Goal: Answer question/provide support

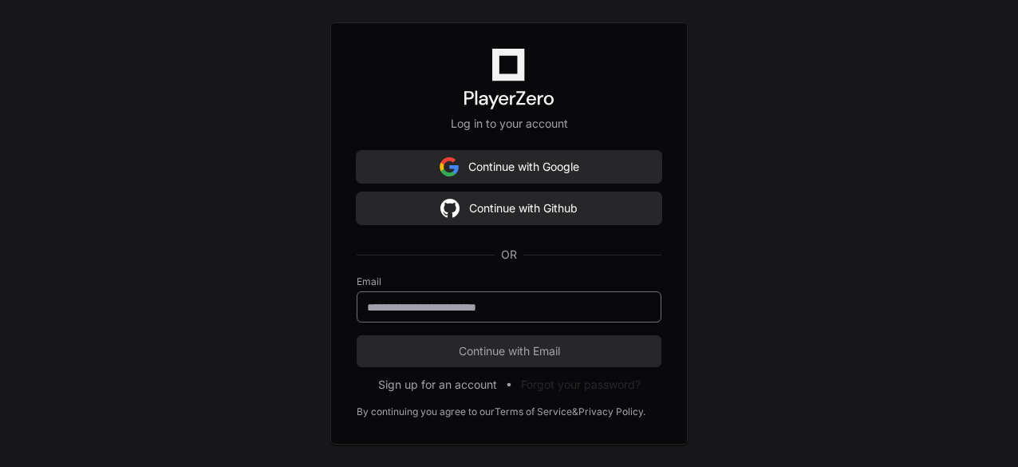
click at [542, 317] on div at bounding box center [509, 306] width 305 height 31
type input "**********"
click at [357, 335] on button "Continue with Email" at bounding box center [509, 351] width 305 height 32
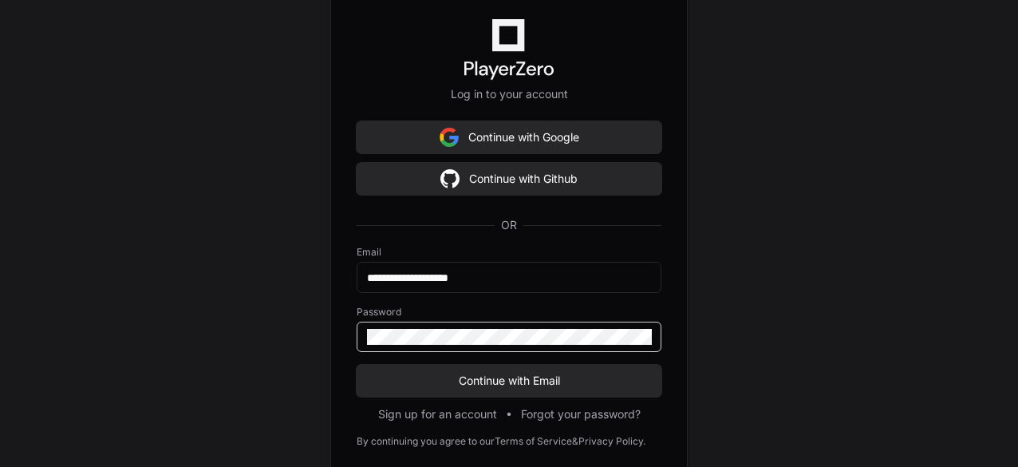
click at [357, 365] on button "Continue with Email" at bounding box center [509, 381] width 305 height 32
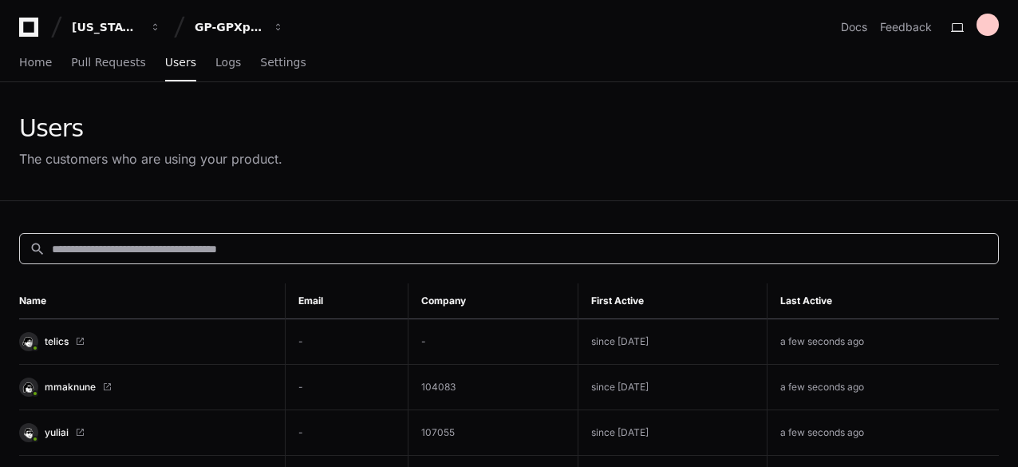
click at [226, 254] on input at bounding box center [520, 249] width 937 height 16
paste input "**********"
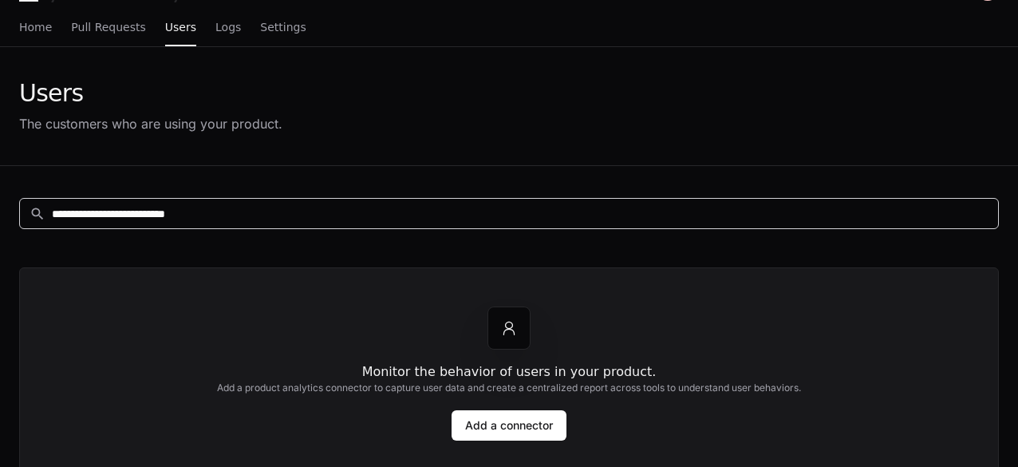
scroll to position [34, 0]
paste input
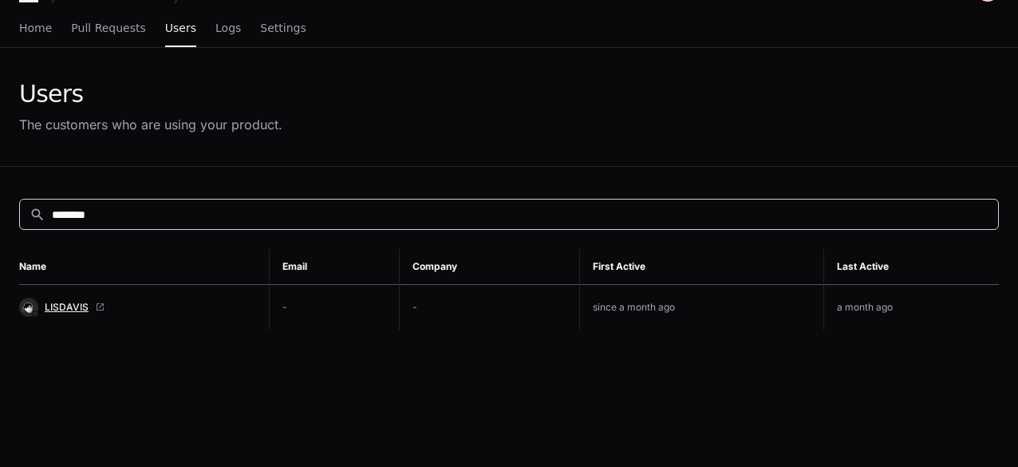
type input "********"
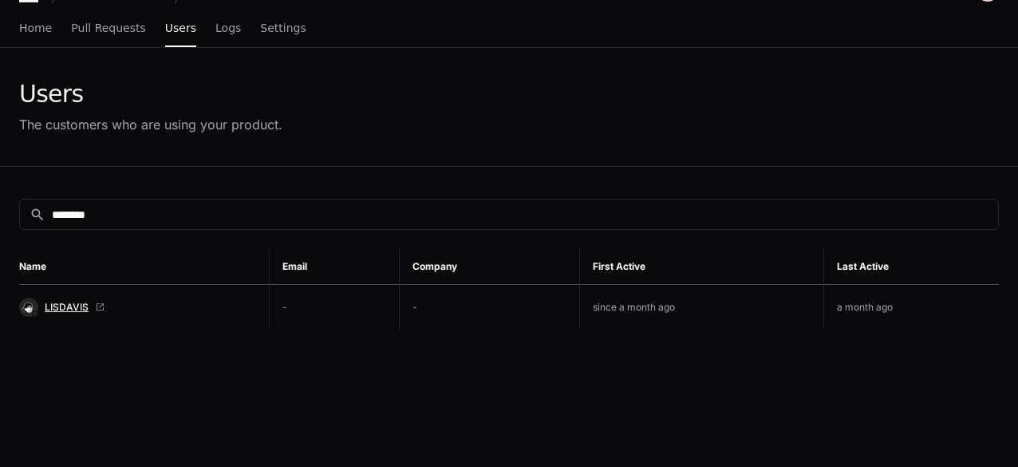
click at [53, 301] on span "LISDAVIS" at bounding box center [67, 307] width 44 height 13
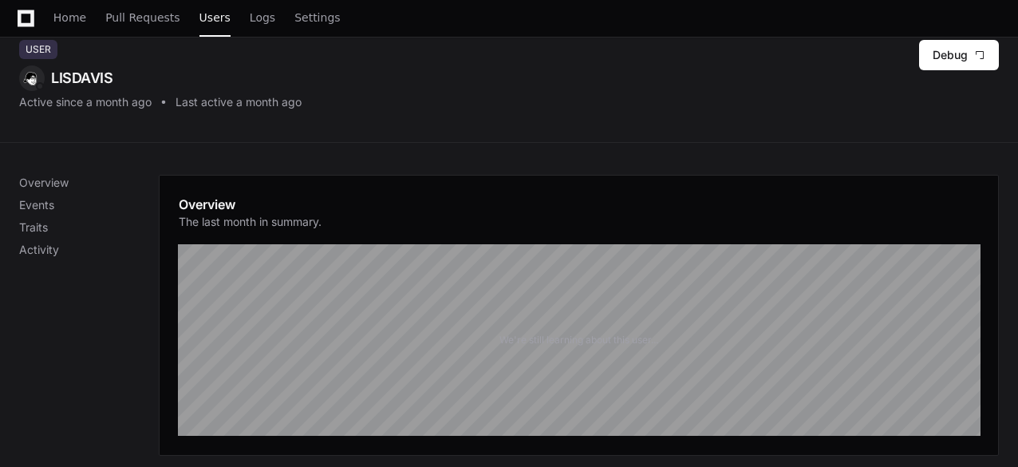
scroll to position [75, 0]
click at [45, 196] on p "Events" at bounding box center [89, 204] width 140 height 16
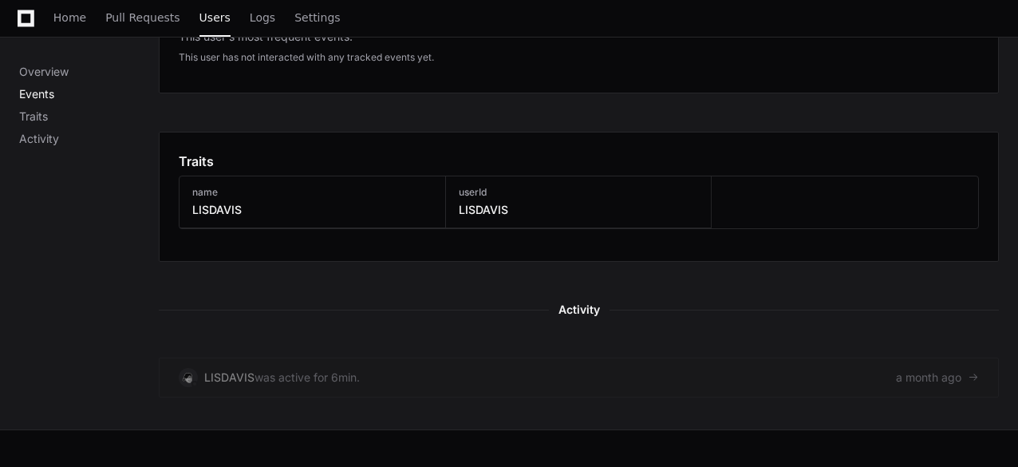
scroll to position [586, 0]
click at [61, 144] on p "Activity" at bounding box center [89, 139] width 140 height 16
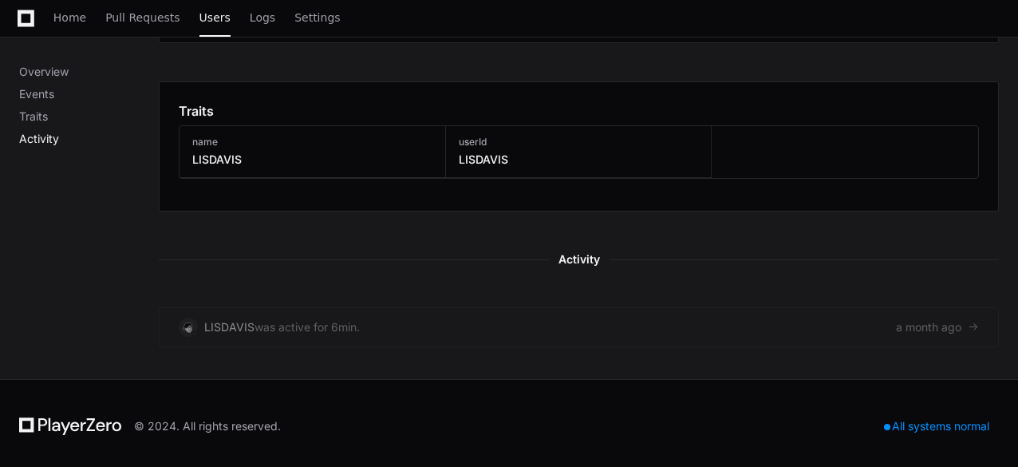
scroll to position [635, 0]
click at [56, 73] on p "Overview" at bounding box center [89, 72] width 140 height 16
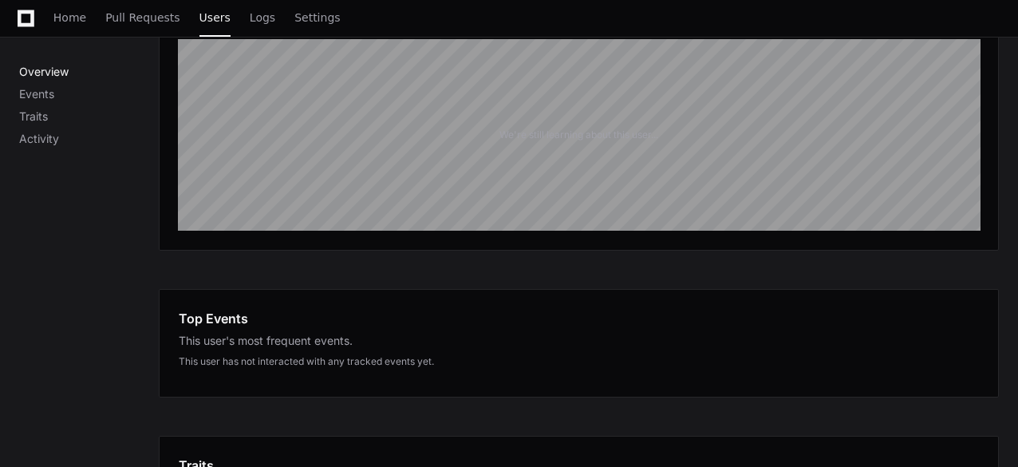
scroll to position [268, 0]
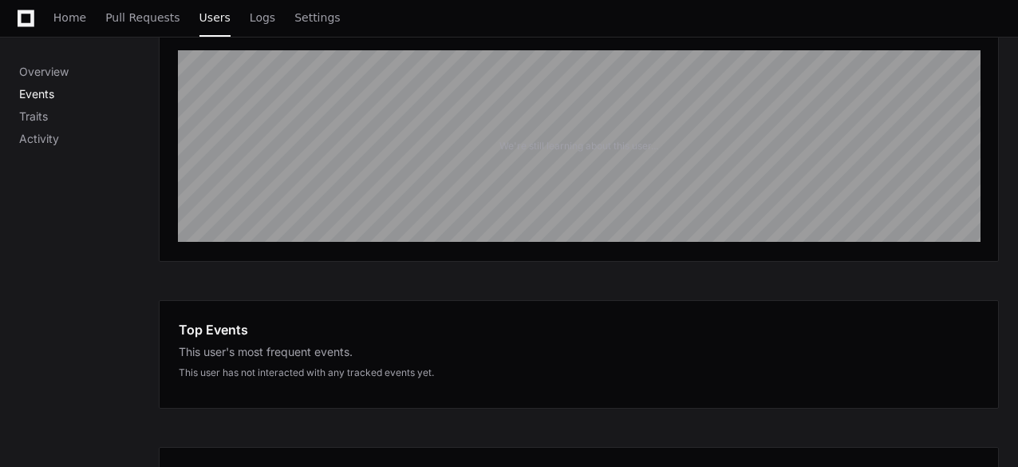
click at [43, 90] on p "Events" at bounding box center [89, 94] width 140 height 16
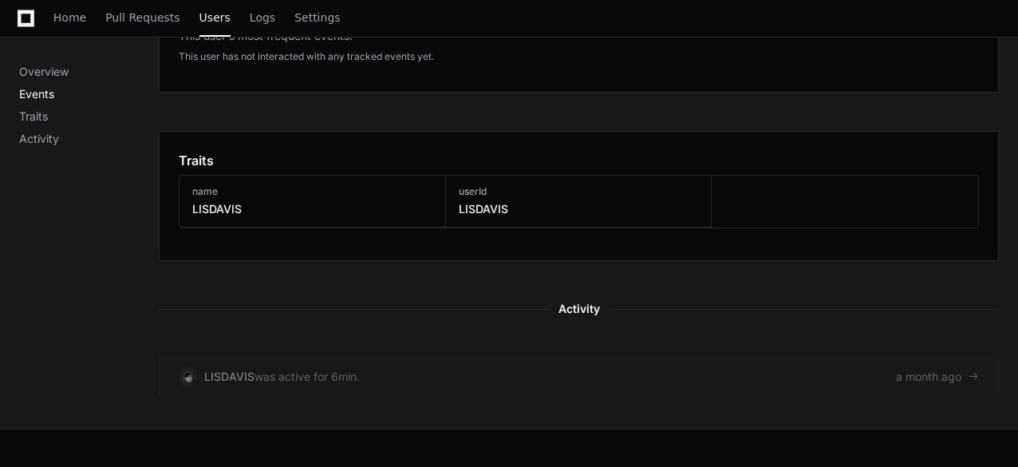
scroll to position [586, 0]
click at [52, 139] on p "Activity" at bounding box center [89, 139] width 140 height 16
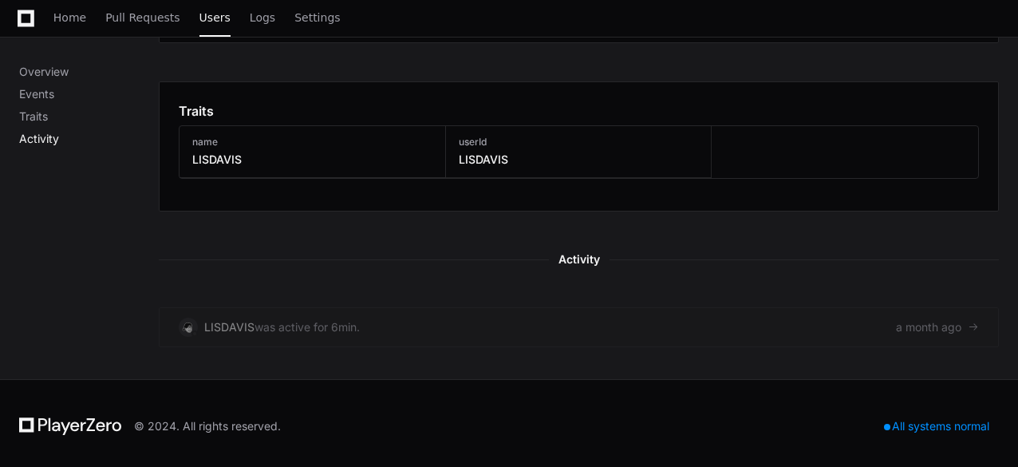
scroll to position [635, 0]
click at [215, 156] on h3 "LISDAVIS" at bounding box center [216, 158] width 49 height 16
click at [43, 119] on p "Traits" at bounding box center [89, 116] width 140 height 16
click at [44, 97] on p "Events" at bounding box center [89, 94] width 140 height 16
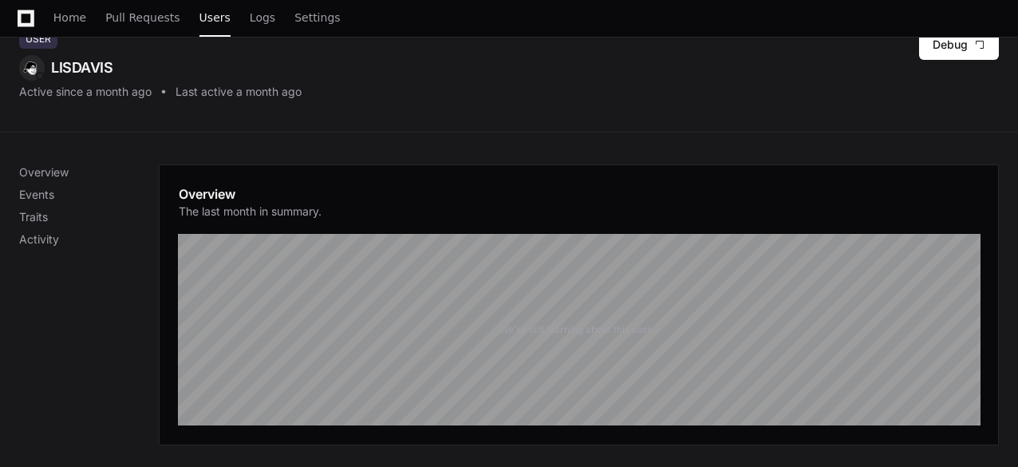
scroll to position [0, 0]
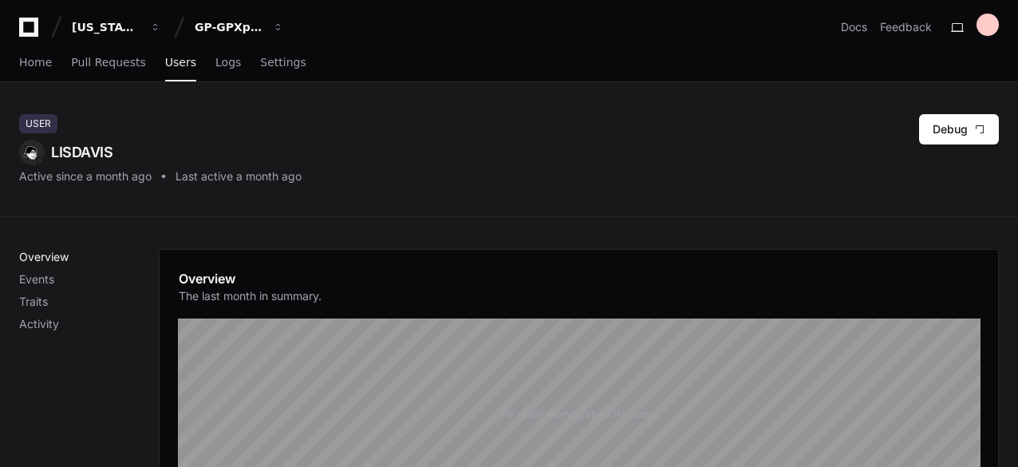
click at [47, 249] on p "Overview" at bounding box center [89, 257] width 140 height 16
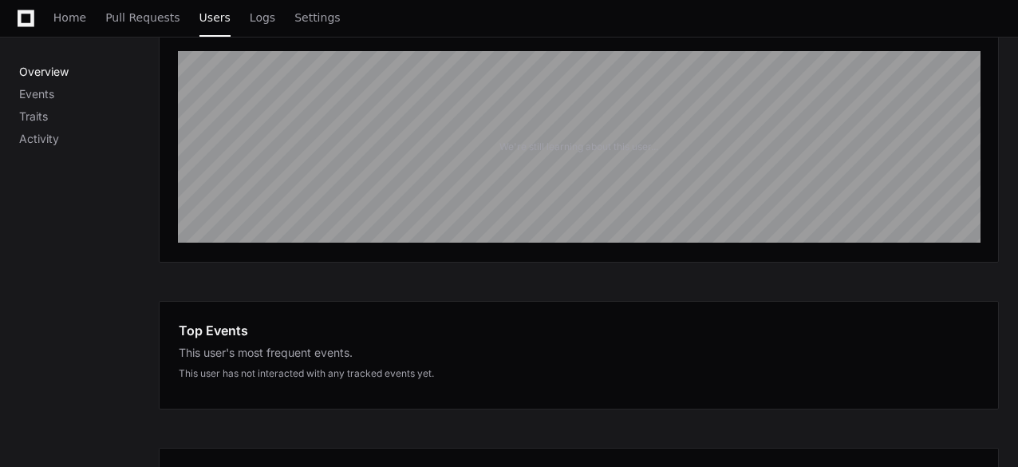
scroll to position [268, 0]
click at [43, 92] on p "Events" at bounding box center [89, 94] width 140 height 16
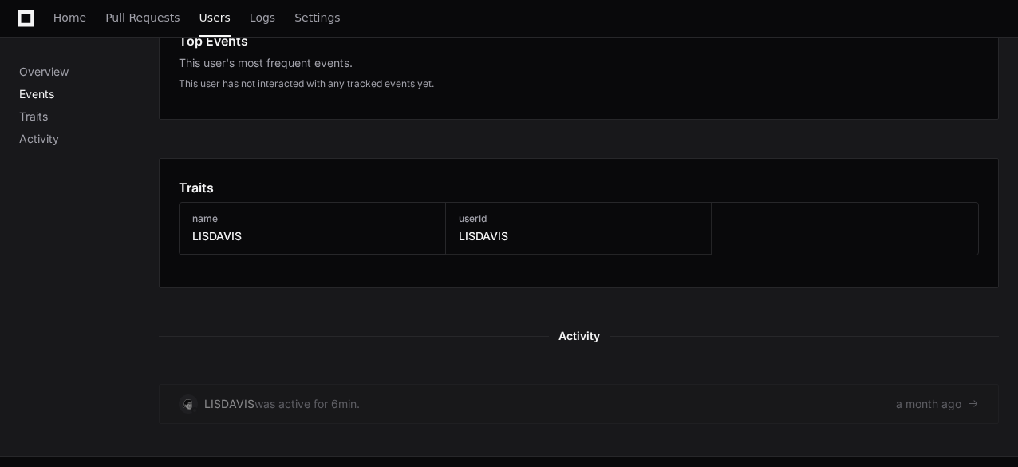
scroll to position [586, 0]
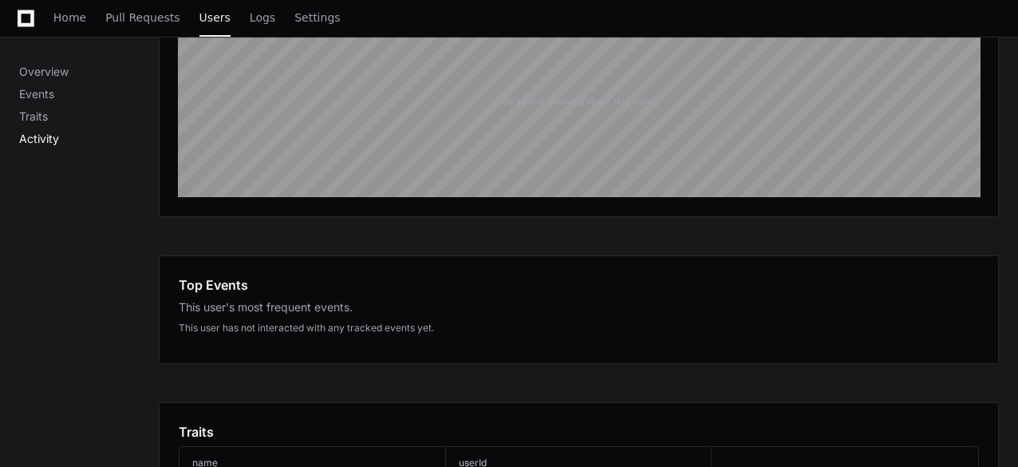
click at [49, 137] on p "Activity" at bounding box center [89, 139] width 140 height 16
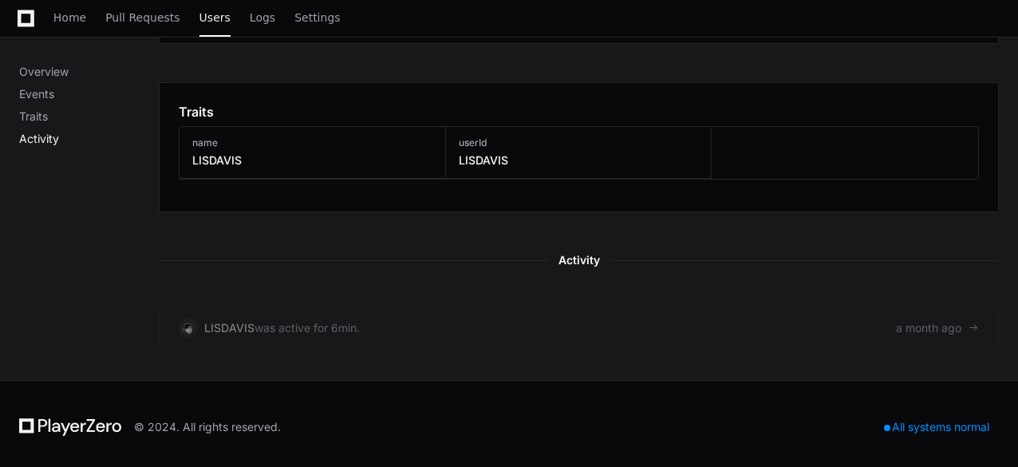
scroll to position [635, 0]
click at [49, 137] on p "Activity" at bounding box center [89, 139] width 140 height 16
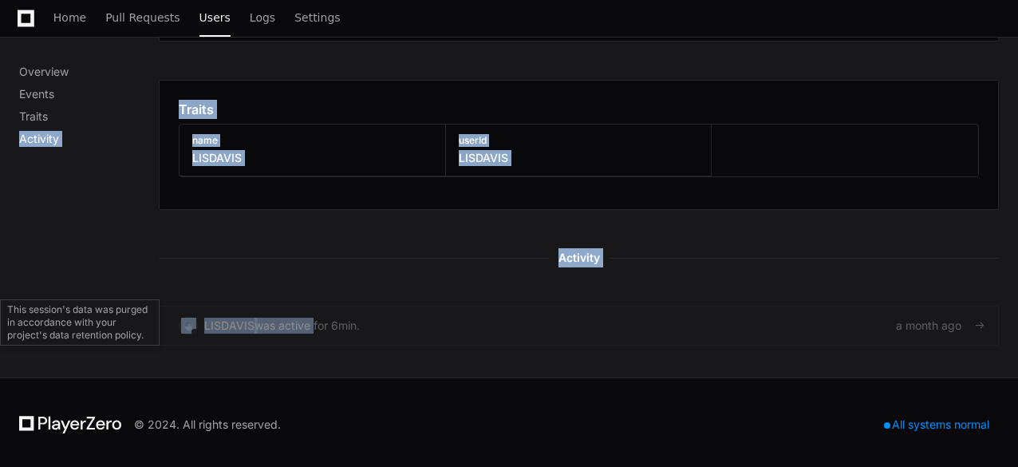
drag, startPoint x: 49, startPoint y: 137, endPoint x: 303, endPoint y: 317, distance: 310.8
click at [985, 323] on span at bounding box center [979, 325] width 11 height 11
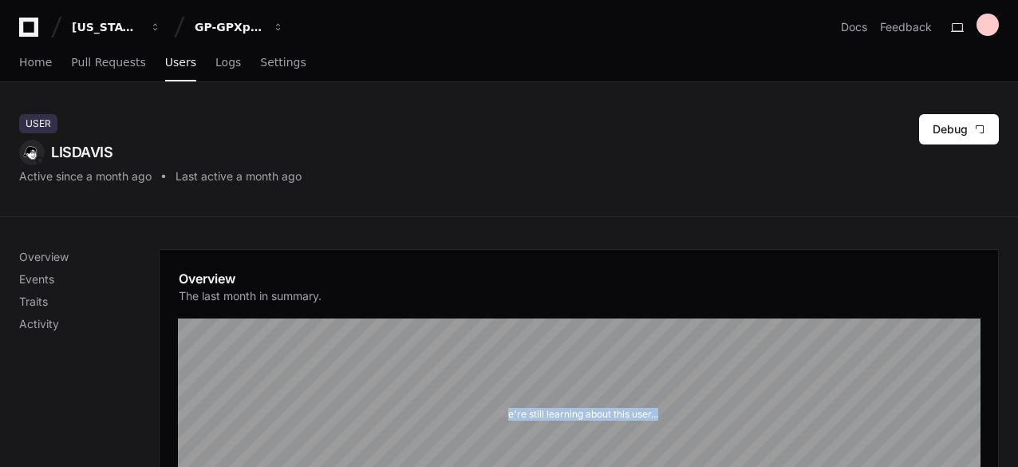
click at [985, 323] on div "Overview The last month in summary. We're still learning about this user..." at bounding box center [579, 389] width 840 height 281
click at [972, 126] on button "Debug" at bounding box center [959, 129] width 80 height 30
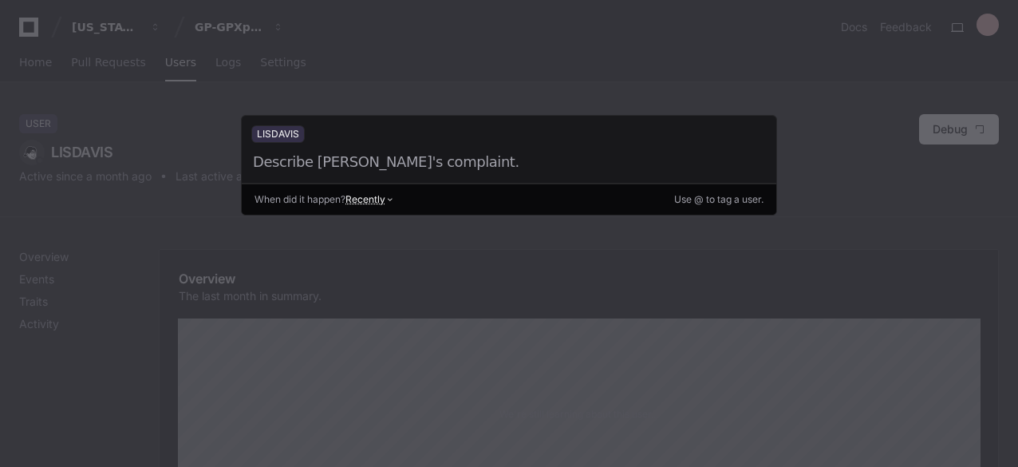
click at [454, 262] on div at bounding box center [509, 233] width 1018 height 467
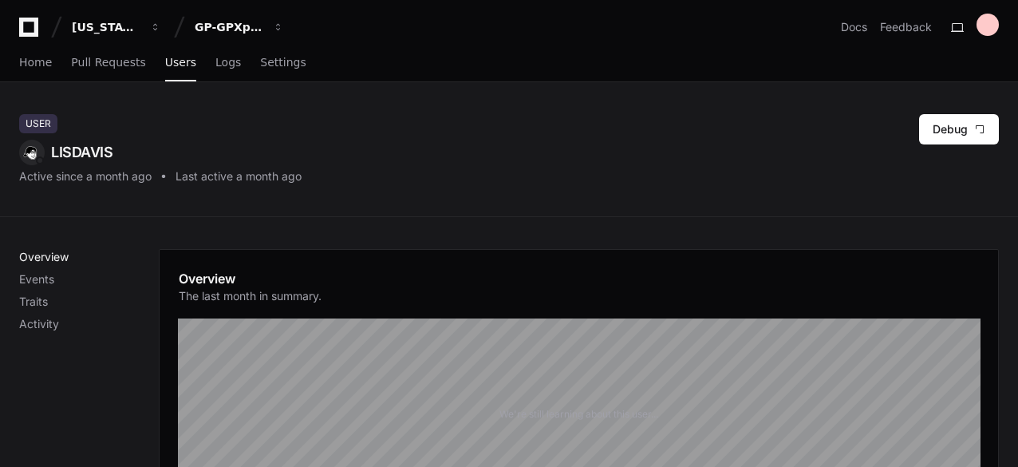
click at [64, 250] on p "Overview" at bounding box center [89, 257] width 140 height 16
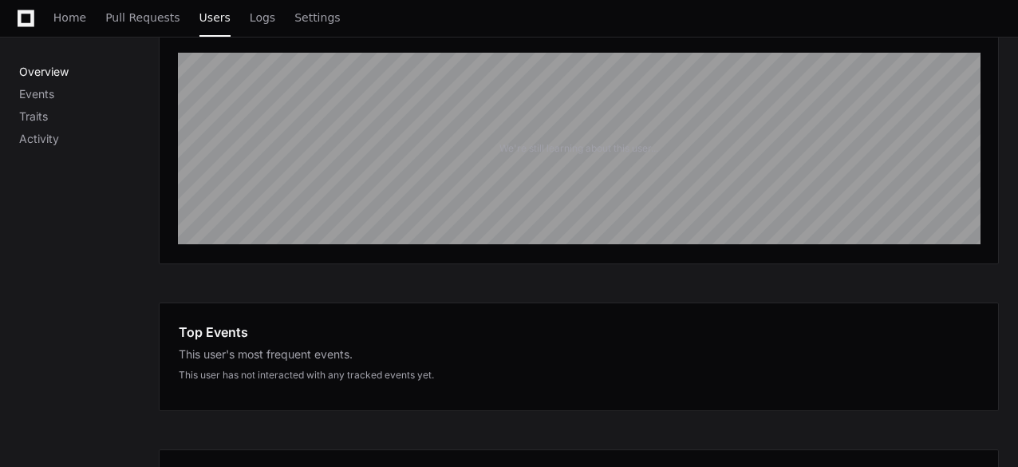
scroll to position [268, 0]
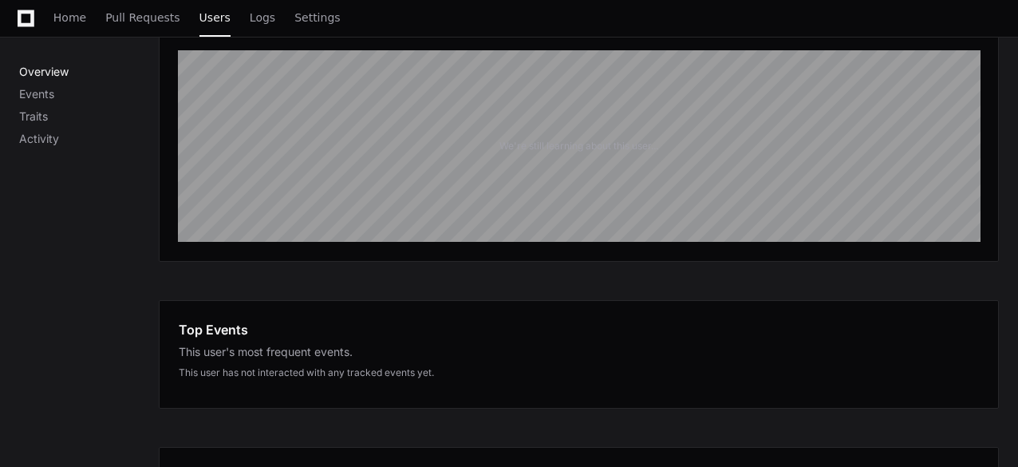
click at [66, 68] on p "Overview" at bounding box center [89, 72] width 140 height 16
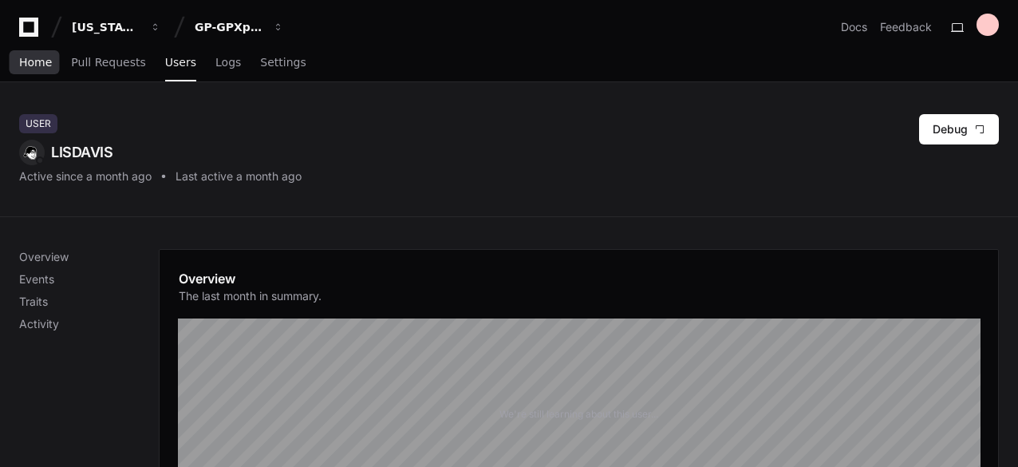
click at [37, 58] on span "Home" at bounding box center [35, 62] width 33 height 10
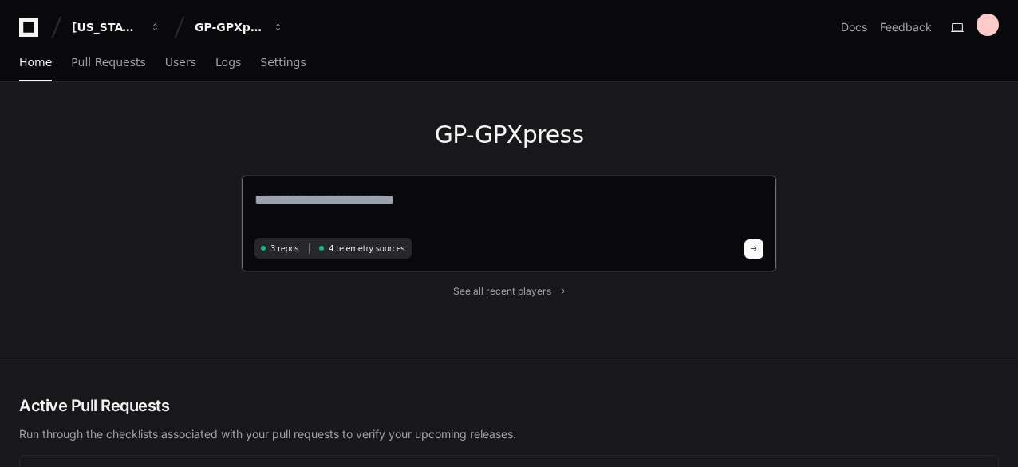
click at [407, 223] on textarea at bounding box center [508, 210] width 509 height 45
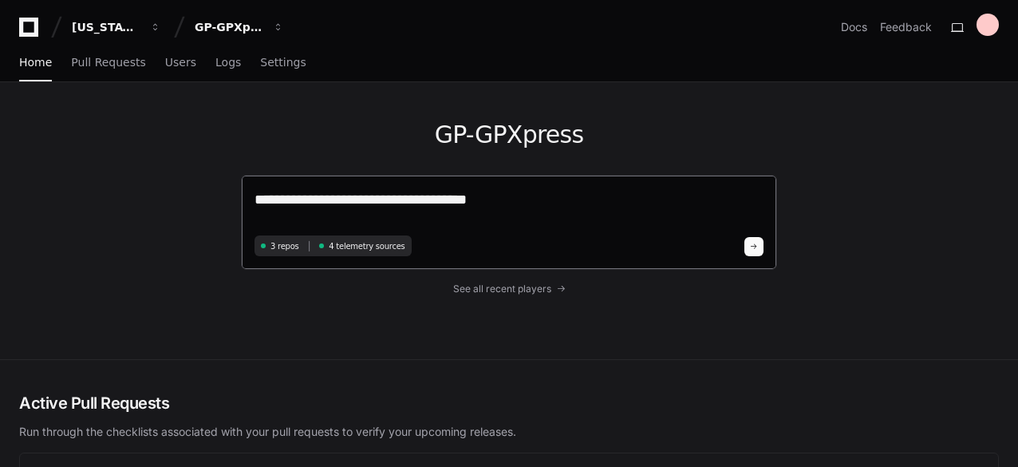
type textarea "**********"
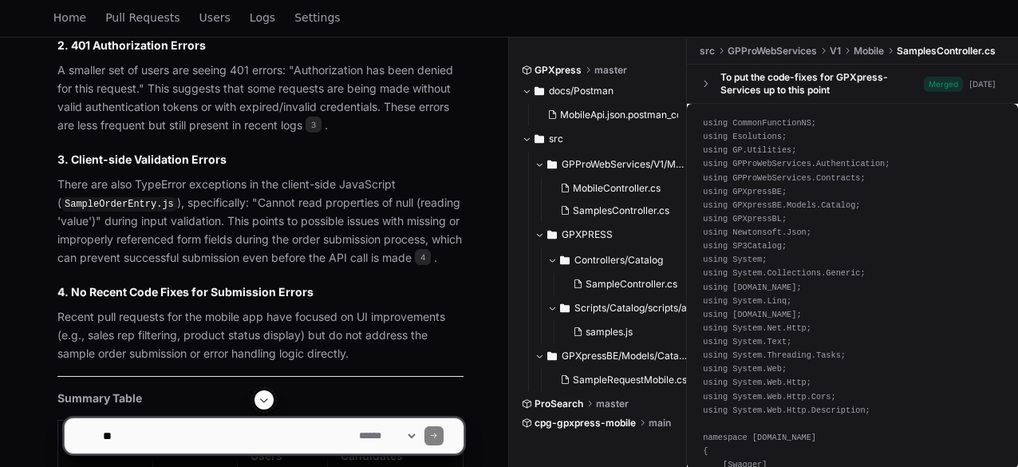
scroll to position [946, 0]
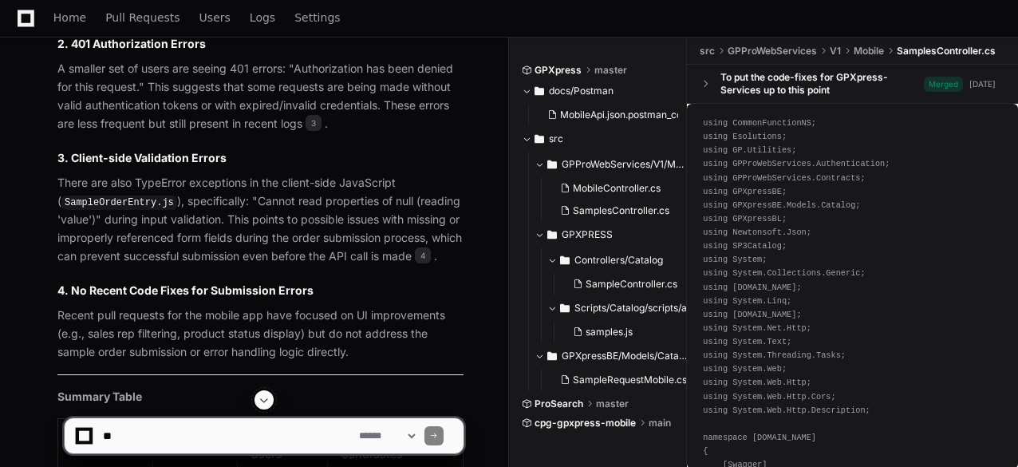
click at [342, 266] on p "There are also TypeError exceptions in the client-side JavaScript ( SampleOrder…" at bounding box center [260, 220] width 406 height 92
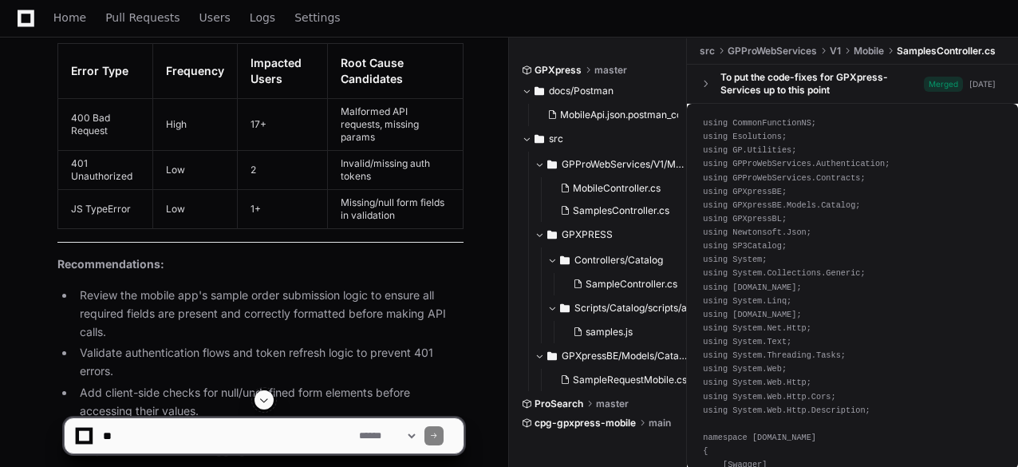
scroll to position [1334, 0]
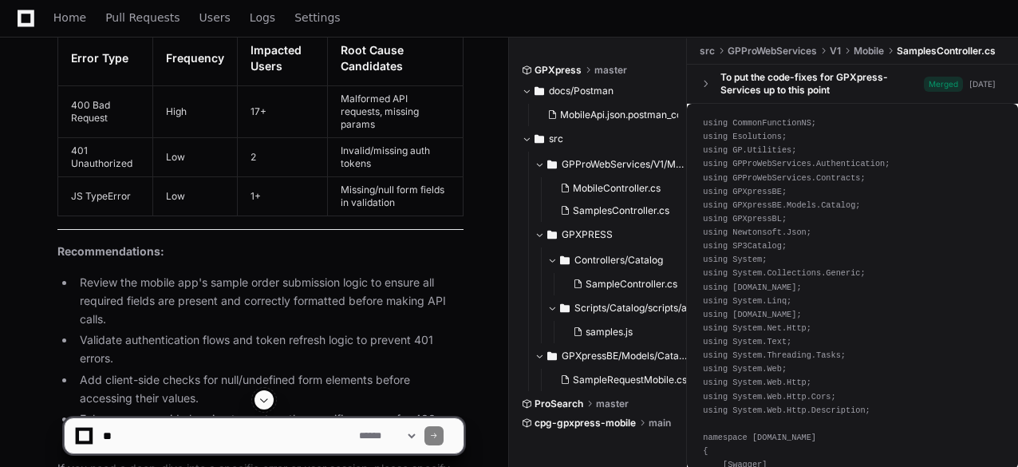
click at [208, 428] on textarea at bounding box center [228, 435] width 256 height 35
type textarea "**********"
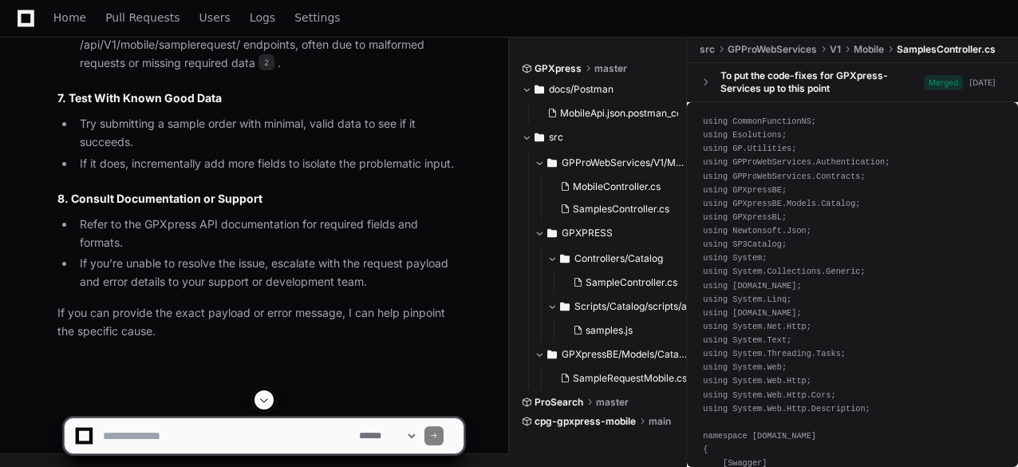
scroll to position [2901, 0]
click at [222, 430] on textarea at bounding box center [228, 435] width 256 height 35
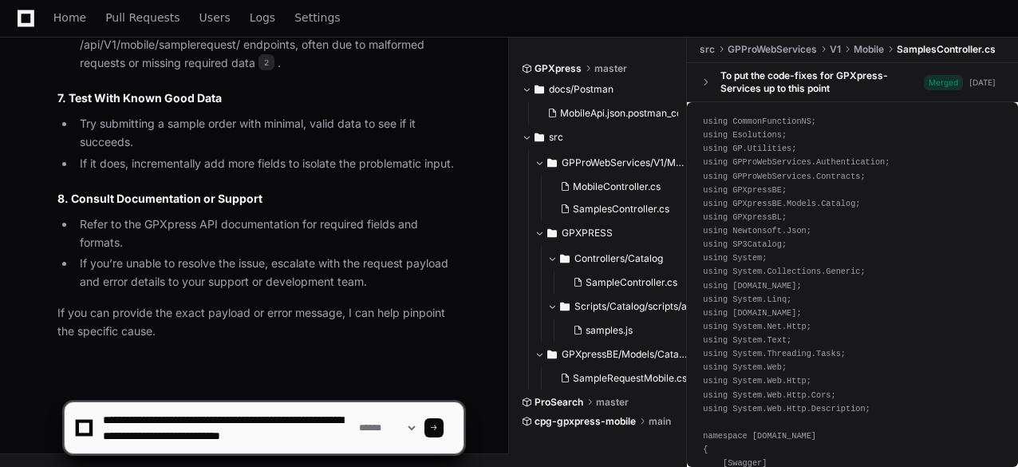
scroll to position [5, 0]
type textarea "**********"
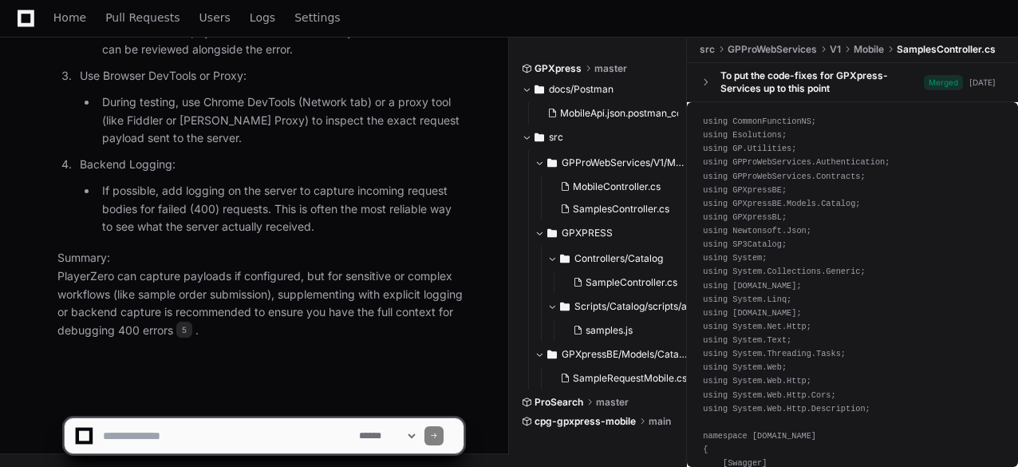
scroll to position [4009, 0]
click at [273, 294] on p "Summary: PlayerZero can capture payloads if configured, but for sensitive or co…" at bounding box center [260, 294] width 406 height 91
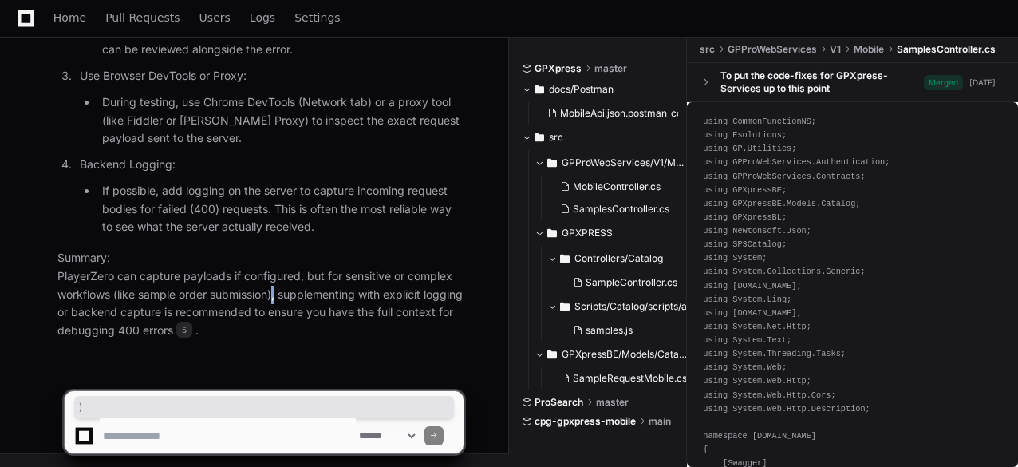
click at [273, 294] on p "Summary: PlayerZero can capture payloads if configured, but for sensitive or co…" at bounding box center [260, 294] width 406 height 91
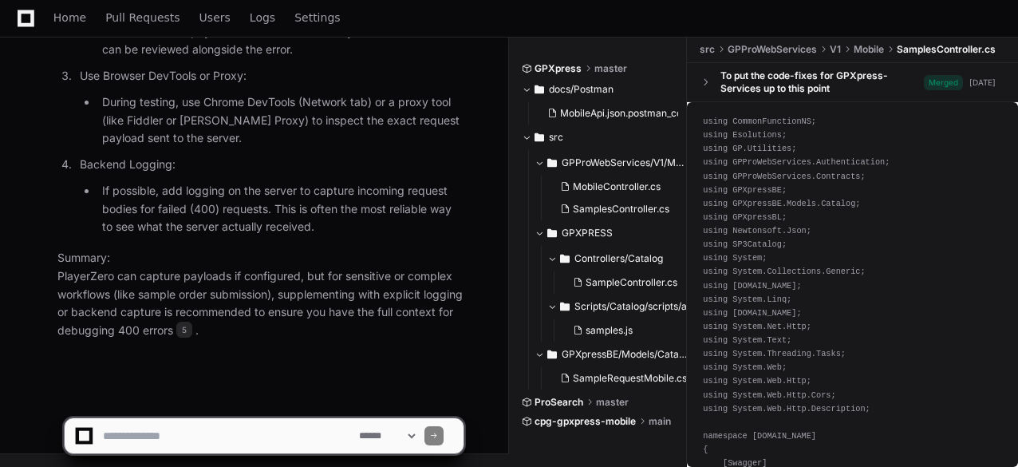
click at [222, 437] on textarea at bounding box center [228, 435] width 256 height 35
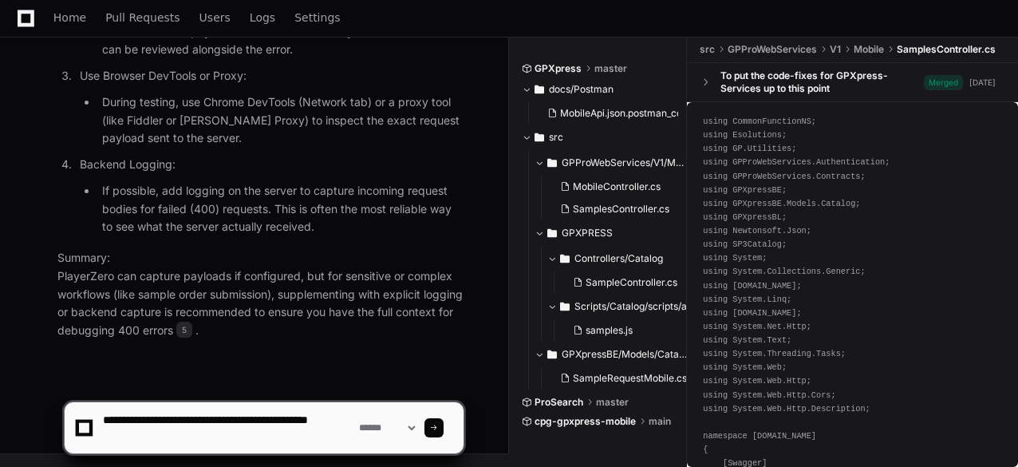
type textarea "**********"
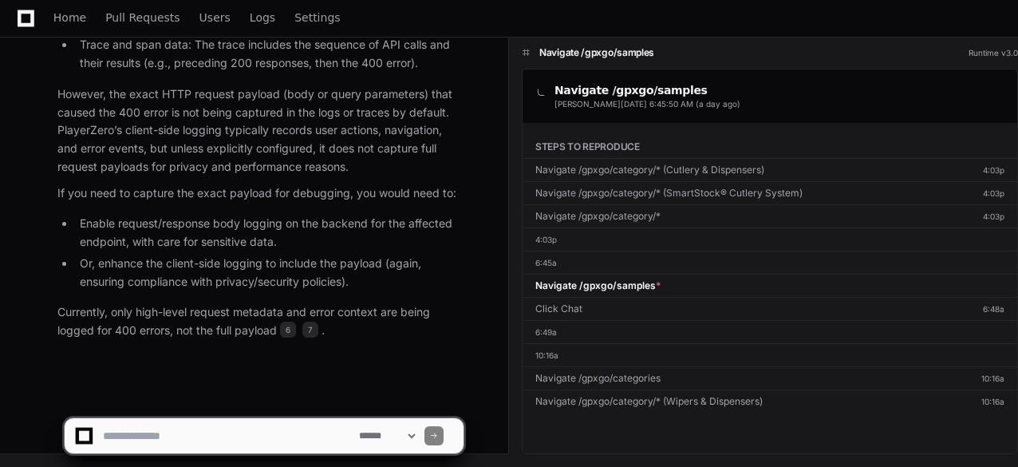
scroll to position [4868, 0]
click at [220, 428] on textarea at bounding box center [228, 435] width 256 height 35
type textarea "**********"
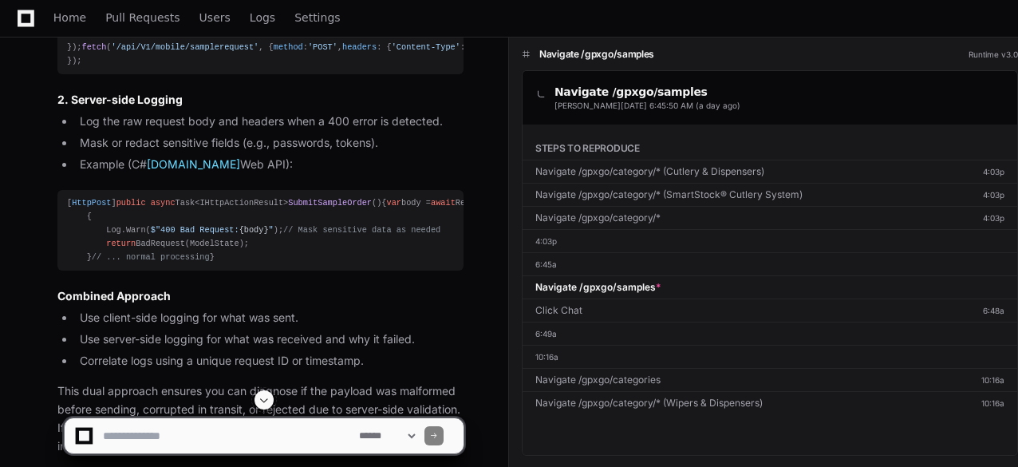
scroll to position [5511, 0]
click at [191, 441] on textarea at bounding box center [228, 435] width 256 height 35
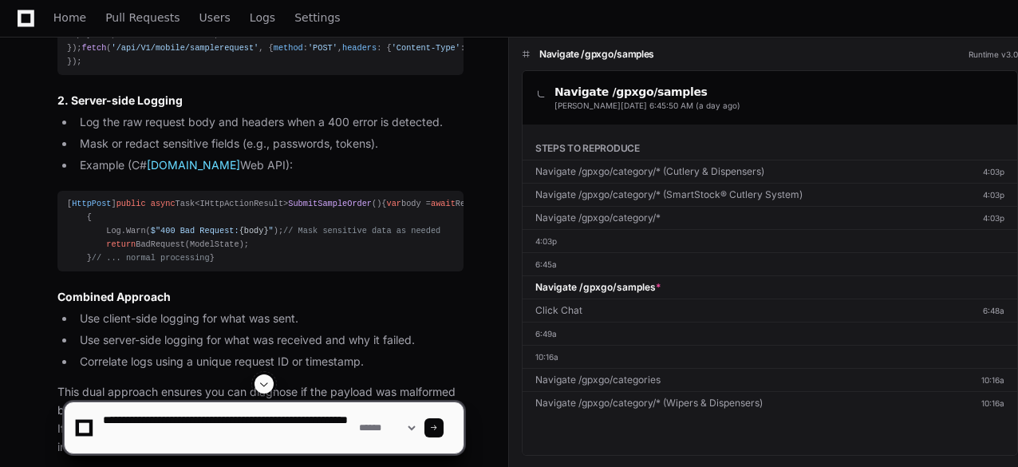
type textarea "**********"
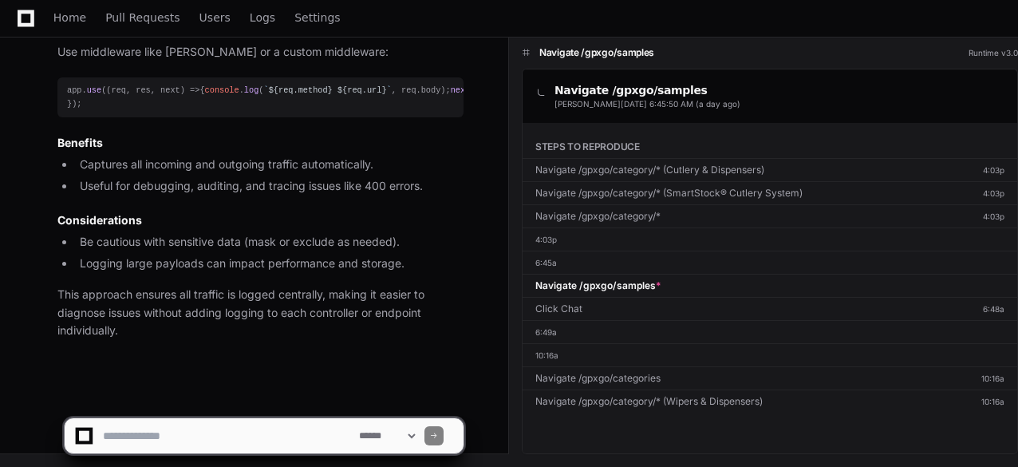
scroll to position [6970, 0]
click at [195, 428] on textarea at bounding box center [228, 435] width 256 height 35
click at [229, 438] on textarea at bounding box center [228, 435] width 256 height 35
type textarea "**********"
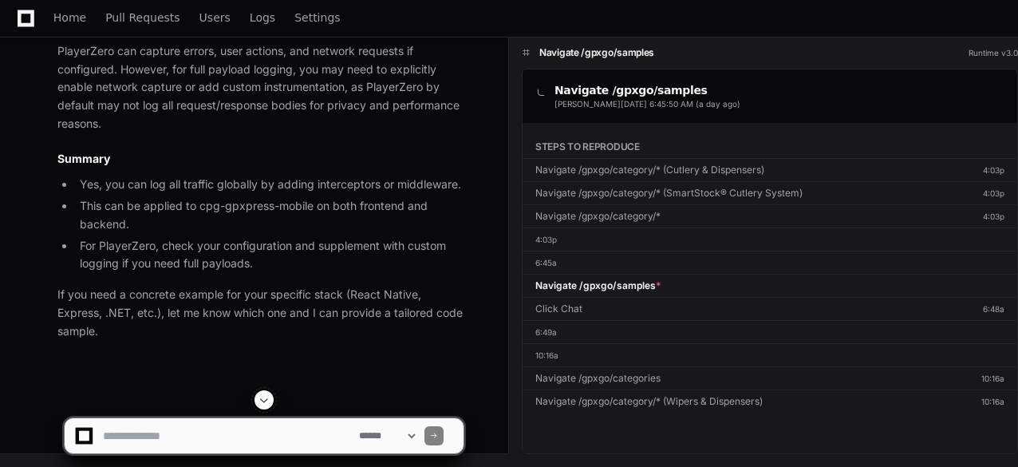
scroll to position [7807, 0]
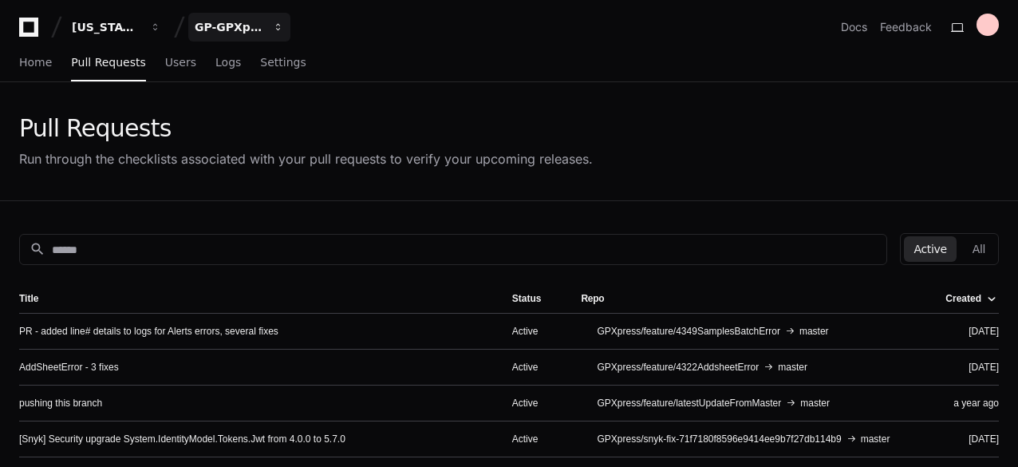
click at [140, 34] on div "GP-GPXpress" at bounding box center [106, 27] width 69 height 16
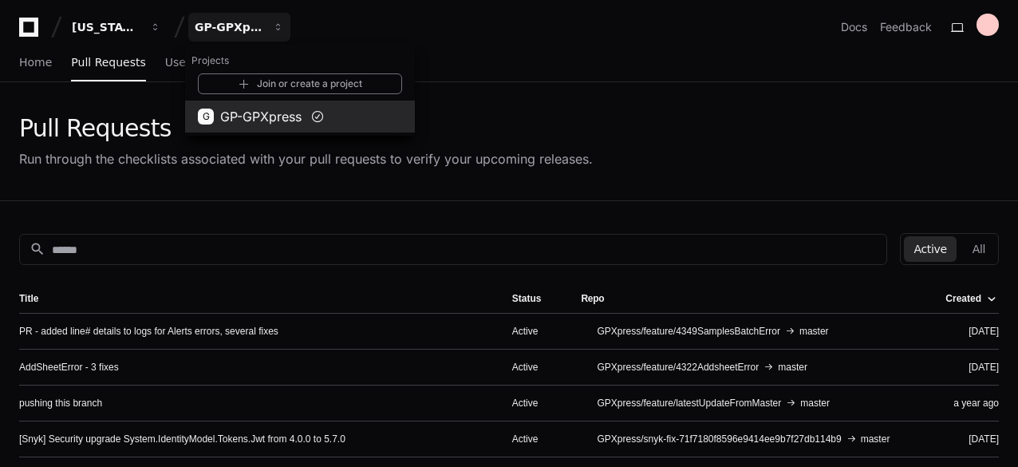
click at [254, 112] on span "GP-GPXpress" at bounding box center [260, 116] width 81 height 19
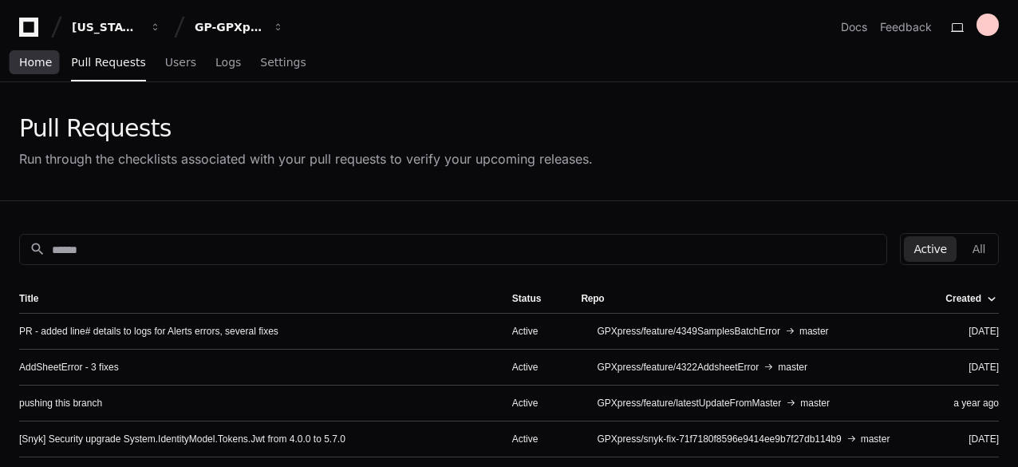
click at [33, 65] on span "Home" at bounding box center [35, 62] width 33 height 10
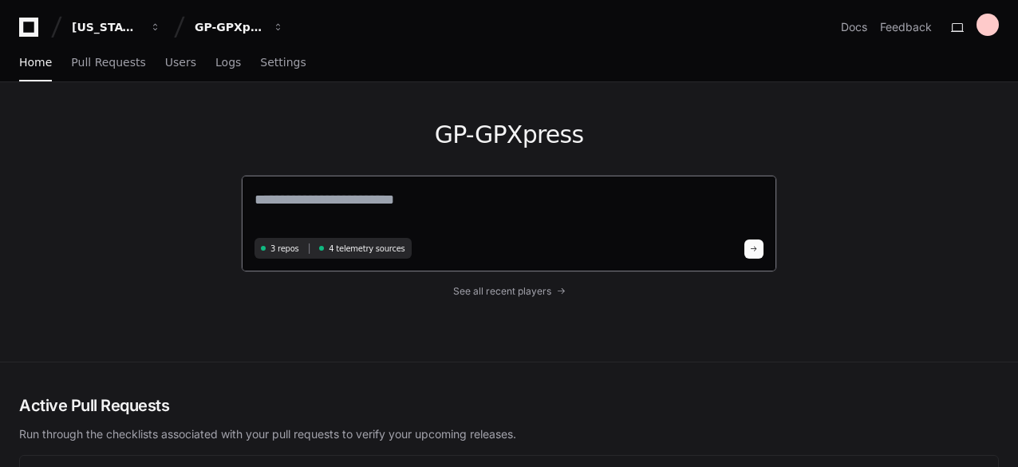
click at [335, 246] on span "4 telemetry sources" at bounding box center [367, 249] width 76 height 12
click at [263, 78] on link "Settings" at bounding box center [282, 63] width 45 height 37
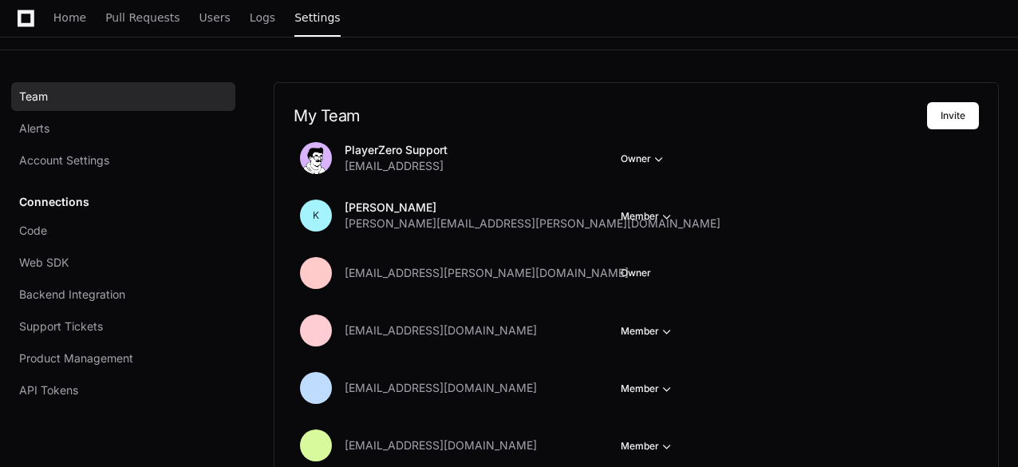
scroll to position [163, 0]
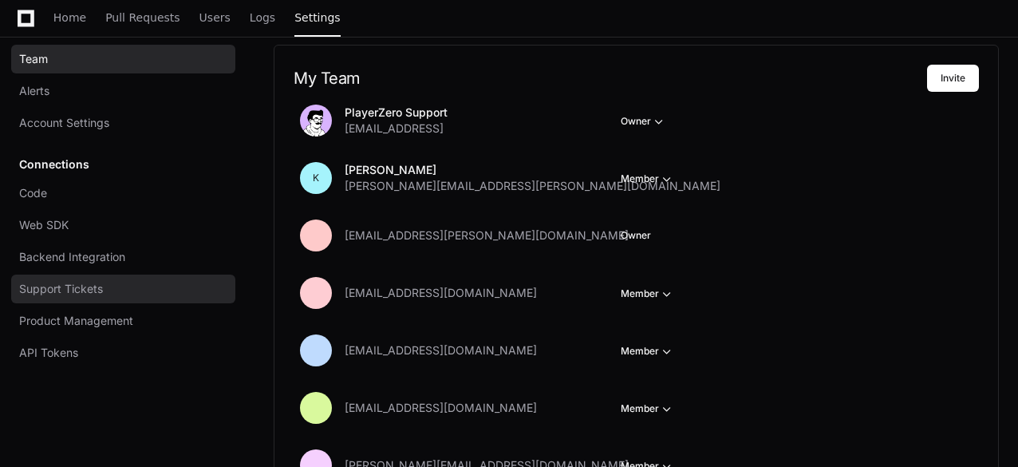
click at [61, 282] on span "Support Tickets" at bounding box center [61, 289] width 84 height 16
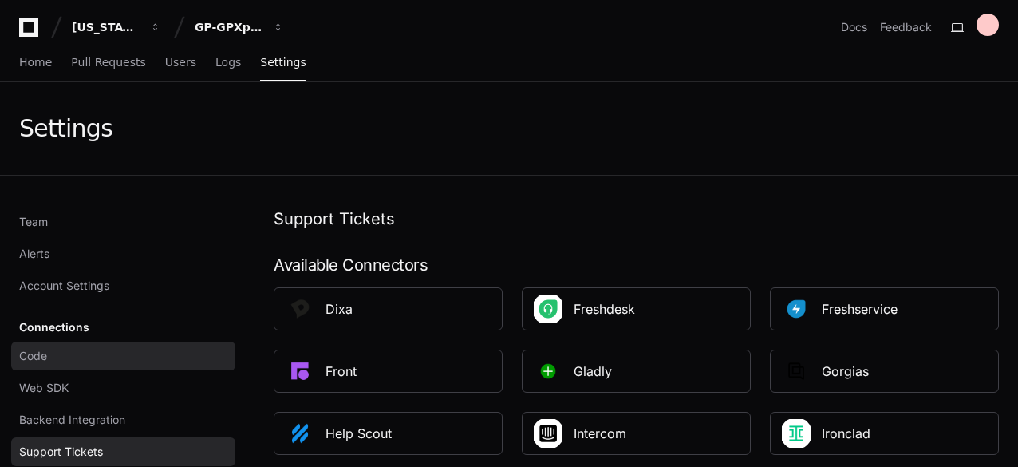
click at [52, 368] on link "Code" at bounding box center [123, 355] width 224 height 29
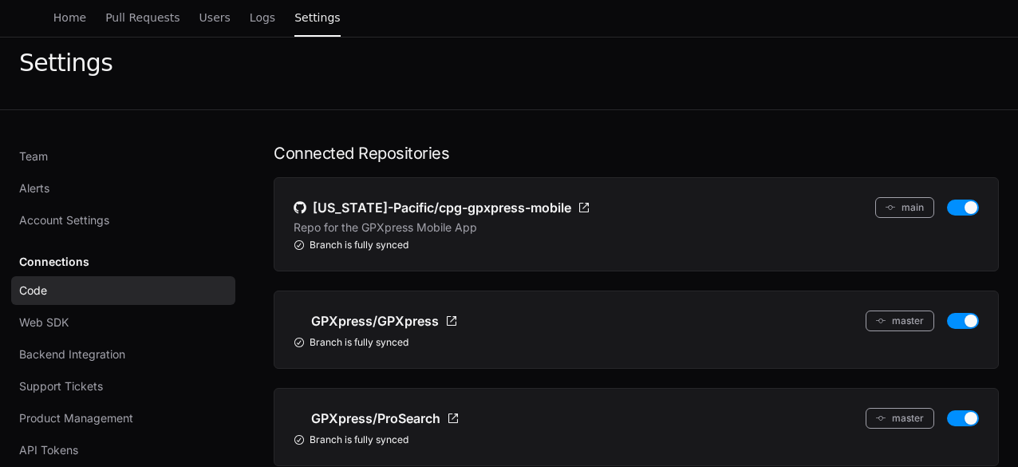
scroll to position [72, 0]
